Goal: Task Accomplishment & Management: Complete application form

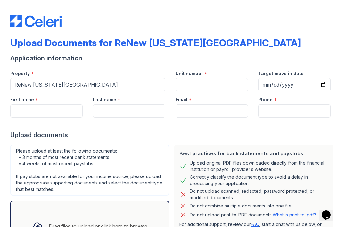
scroll to position [1, 0]
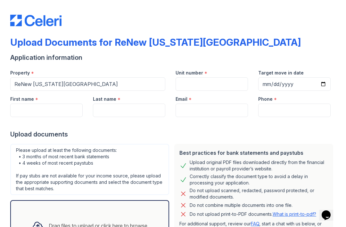
click at [119, 225] on div "Drag files to upload or click here to browse" at bounding box center [98, 226] width 99 height 8
click at [55, 115] on input "First name" at bounding box center [46, 110] width 72 height 13
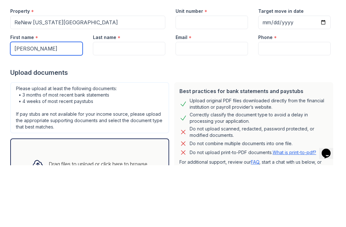
type input "[PERSON_NAME]"
click at [128, 104] on input "Last name" at bounding box center [129, 110] width 72 height 13
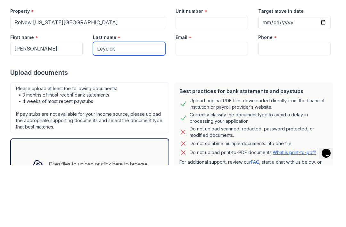
type input "Leybick"
click at [206, 104] on input "Email" at bounding box center [211, 110] width 72 height 13
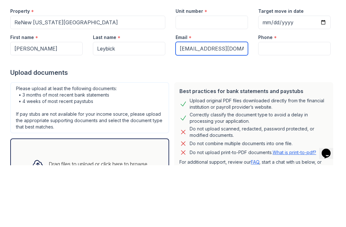
type input "[EMAIL_ADDRESS][DOMAIN_NAME]"
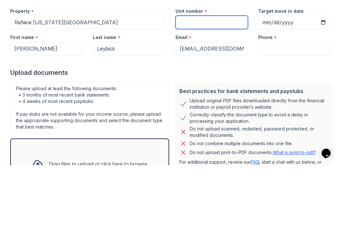
click at [214, 77] on input "Unit number" at bounding box center [211, 83] width 72 height 13
type input "101"
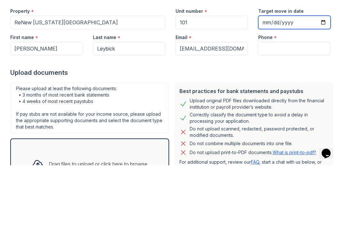
click at [294, 77] on input "Target move in date" at bounding box center [294, 83] width 72 height 13
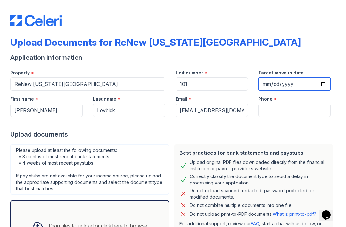
click at [309, 84] on input "[DATE]" at bounding box center [294, 83] width 72 height 13
type input "[DATE]"
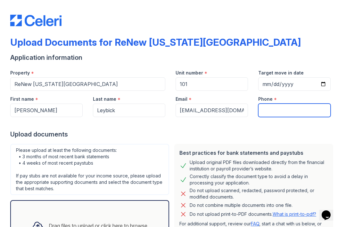
click at [290, 115] on input "Phone" at bounding box center [294, 110] width 72 height 13
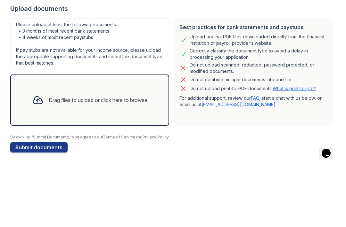
scroll to position [65, 0]
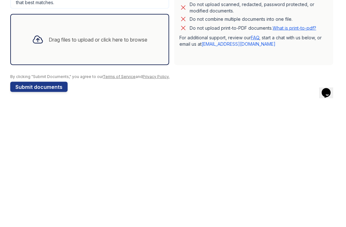
type input "[PHONE_NUMBER]"
click at [114, 151] on div "Drag files to upload or click here to browse" at bounding box center [90, 162] width 126 height 22
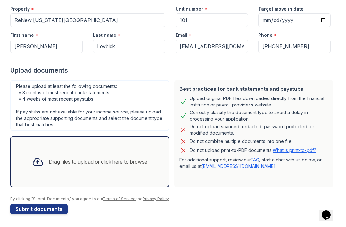
click at [99, 157] on div "Drag files to upload or click here to browse" at bounding box center [90, 162] width 126 height 22
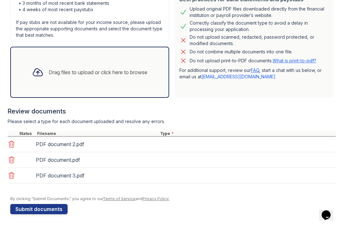
scroll to position [154, 0]
click at [82, 144] on div "PDF document 2.pdf" at bounding box center [96, 144] width 120 height 10
click at [48, 208] on button "Submit documents" at bounding box center [38, 209] width 57 height 10
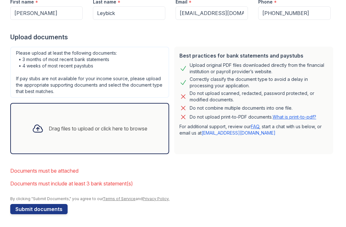
scroll to position [116, 0]
click at [98, 131] on div "Drag files to upload or click here to browse" at bounding box center [98, 129] width 99 height 8
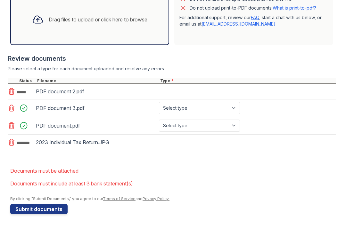
scroll to position [225, 0]
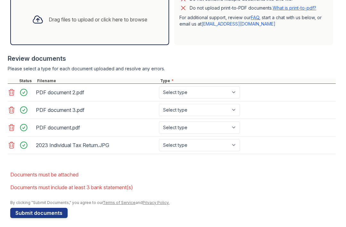
click at [201, 148] on select "Select type Paystub Bank Statement Offer Letter Tax Documents Benefit Award Let…" at bounding box center [199, 145] width 81 height 12
select select "tax_documents"
click at [208, 89] on select "Select type Paystub Bank Statement Offer Letter Tax Documents Benefit Award Let…" at bounding box center [199, 92] width 81 height 12
select select "bank_statement"
click at [211, 110] on select "Select type Paystub Bank Statement Offer Letter Tax Documents Benefit Award Let…" at bounding box center [199, 110] width 81 height 12
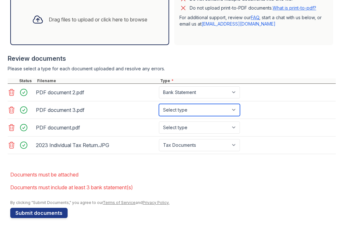
click at [193, 108] on select "Select type Paystub Bank Statement Offer Letter Tax Documents Benefit Award Let…" at bounding box center [199, 110] width 81 height 12
select select "bank_statement"
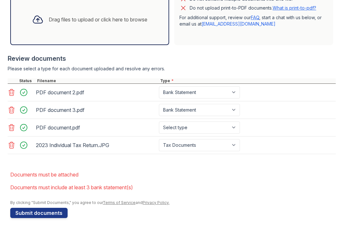
click at [212, 126] on select "Select type Paystub Bank Statement Offer Letter Tax Documents Benefit Award Let…" at bounding box center [199, 128] width 81 height 12
select select "bank_statement"
click at [52, 214] on button "Submit documents" at bounding box center [38, 213] width 57 height 10
